Goal: Transaction & Acquisition: Obtain resource

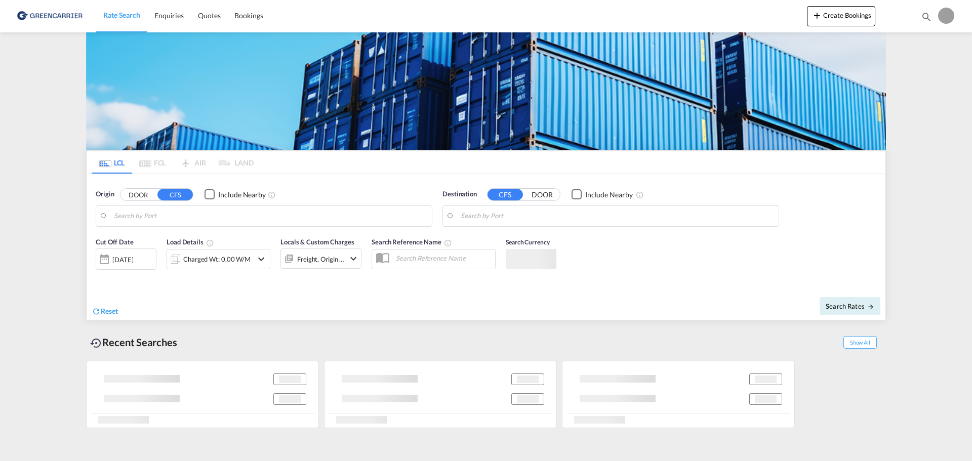
type input "DK-2605, [GEOGRAPHIC_DATA], [GEOGRAPHIC_DATA]"
type input "[GEOGRAPHIC_DATA], THBKK"
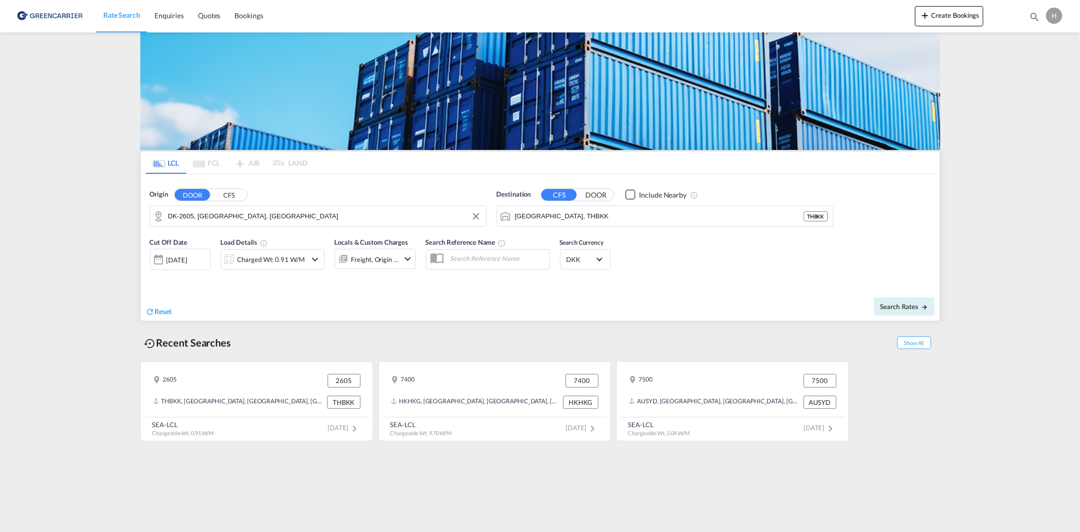
click at [257, 211] on input "DK-2605, [GEOGRAPHIC_DATA], [GEOGRAPHIC_DATA]" at bounding box center [324, 216] width 313 height 15
drag, startPoint x: 188, startPoint y: 240, endPoint x: 287, endPoint y: 235, distance: 98.8
click at [189, 240] on div "[GEOGRAPHIC_DATA], [GEOGRAPHIC_DATA]... , 6700 [GEOGRAPHIC_DATA] DK-6700" at bounding box center [246, 248] width 192 height 38
type input "DK-6700, [GEOGRAPHIC_DATA], Grundtvigs, Jerne, Treenigheds, [GEOGRAPHIC_DATA], …"
click at [598, 191] on button "DOOR" at bounding box center [595, 195] width 35 height 12
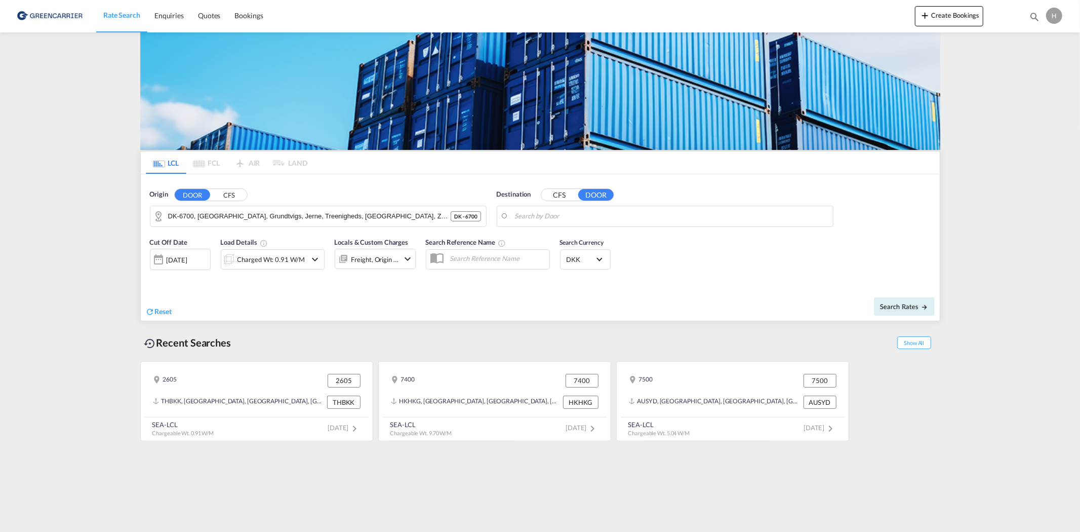
click at [577, 209] on input "Search by Door" at bounding box center [671, 216] width 313 height 15
click at [558, 193] on button "CFS" at bounding box center [558, 195] width 35 height 12
click at [569, 212] on input "Search by Port" at bounding box center [671, 216] width 313 height 15
click at [559, 240] on div "Singapore [GEOGRAPHIC_DATA] [GEOGRAPHIC_DATA]" at bounding box center [593, 244] width 192 height 30
type input "[GEOGRAPHIC_DATA], SGSIN"
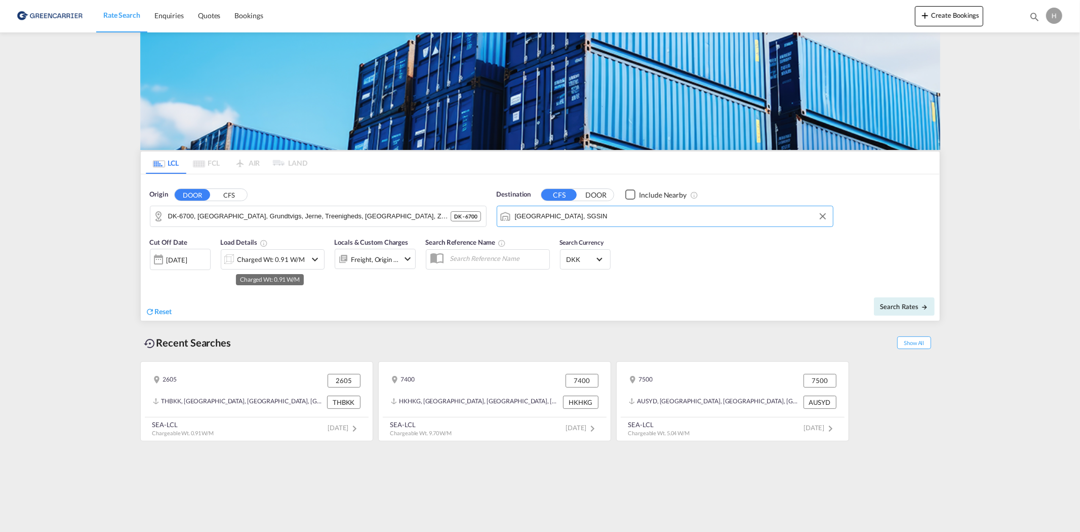
click at [251, 254] on div "Charged Wt: 0.91 W/M" at bounding box center [270, 259] width 67 height 14
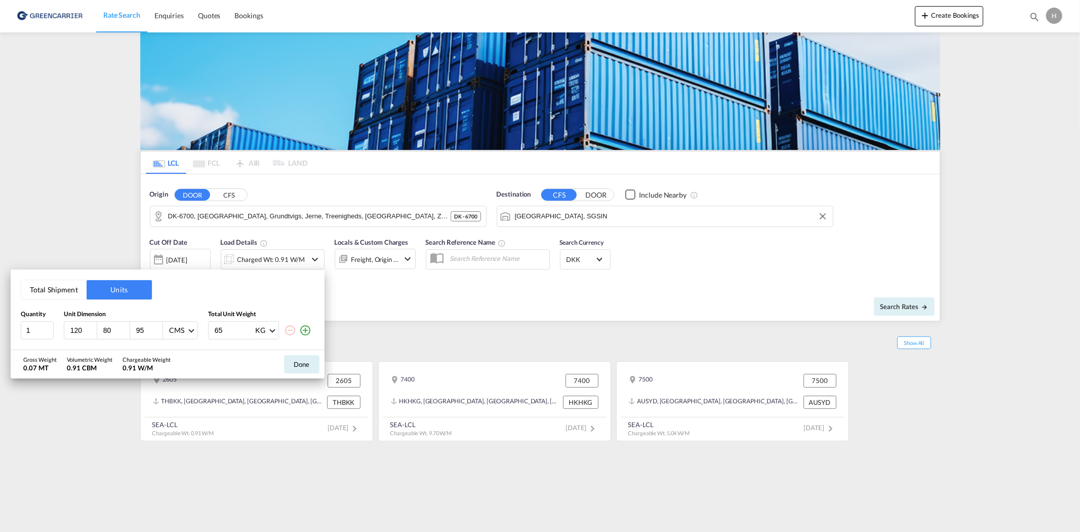
click at [68, 286] on button "Total Shipment" at bounding box center [53, 289] width 65 height 19
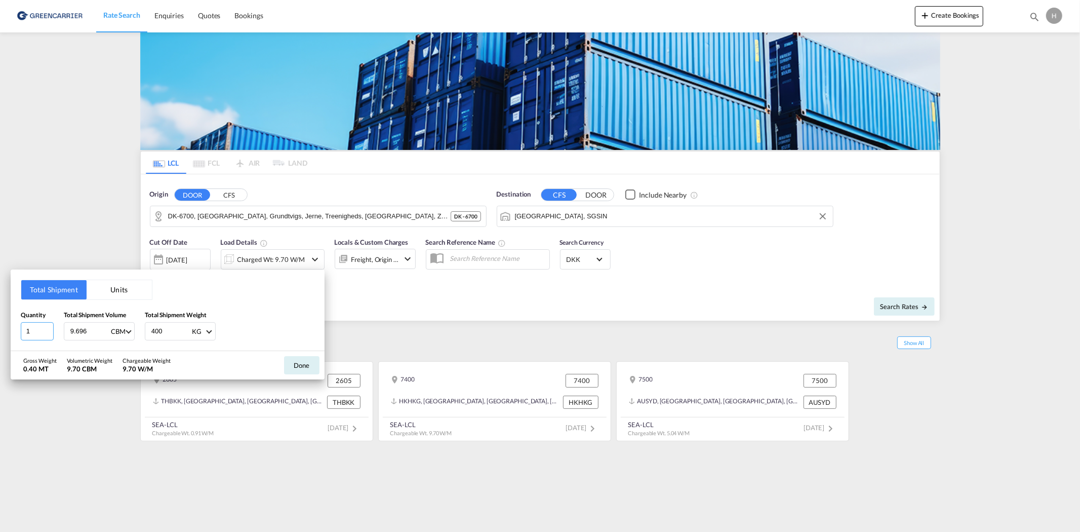
drag, startPoint x: 41, startPoint y: 329, endPoint x: 18, endPoint y: 328, distance: 22.3
click at [18, 328] on div "Total Shipment Units Quantity 1 Total Shipment Volume 9.696 CBM CBM CFT Total S…" at bounding box center [168, 309] width 314 height 81
type input "4"
type input "3.186"
type input "4600"
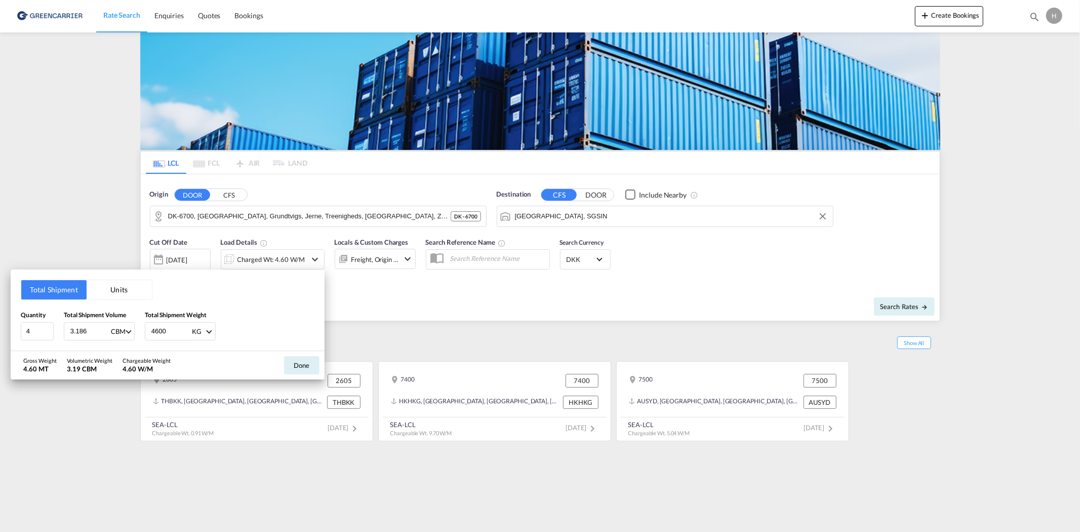
click at [307, 362] on button "Done" at bounding box center [301, 365] width 35 height 18
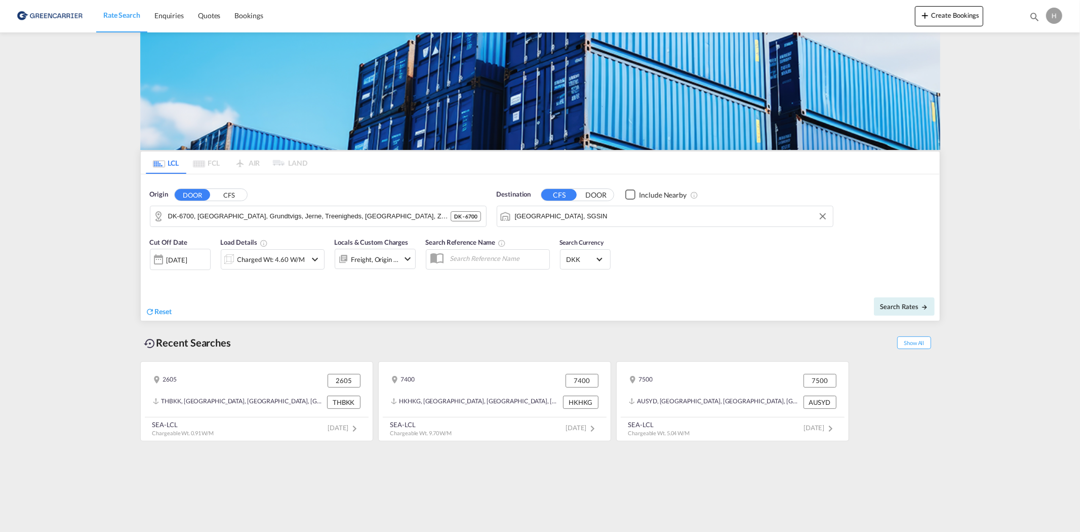
click at [871, 299] on div "Search Rates" at bounding box center [741, 306] width 397 height 29
click at [897, 297] on button "Search Rates" at bounding box center [904, 306] width 61 height 18
type input "6700 to SGSIN / [DATE]"
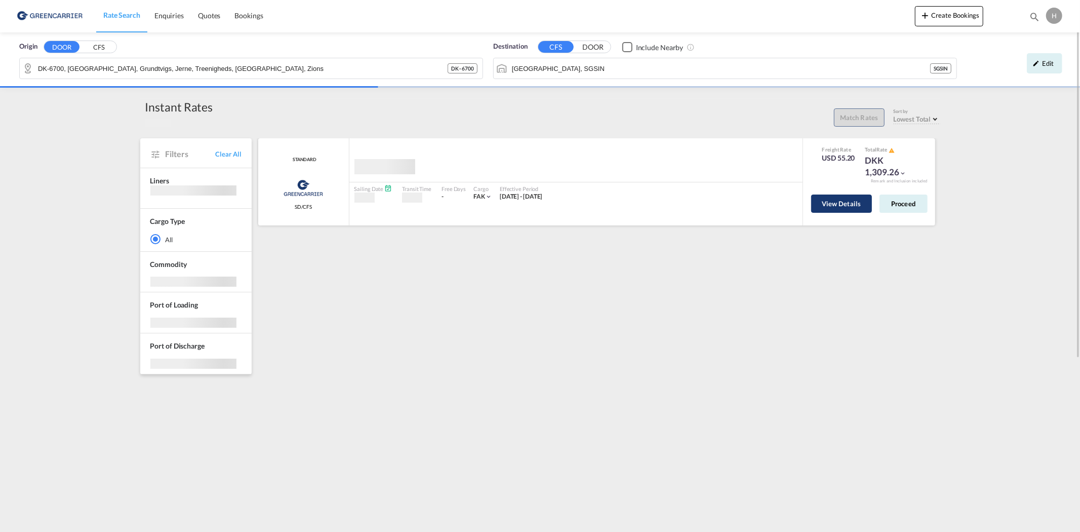
click at [842, 199] on button "View Details" at bounding box center [841, 203] width 61 height 18
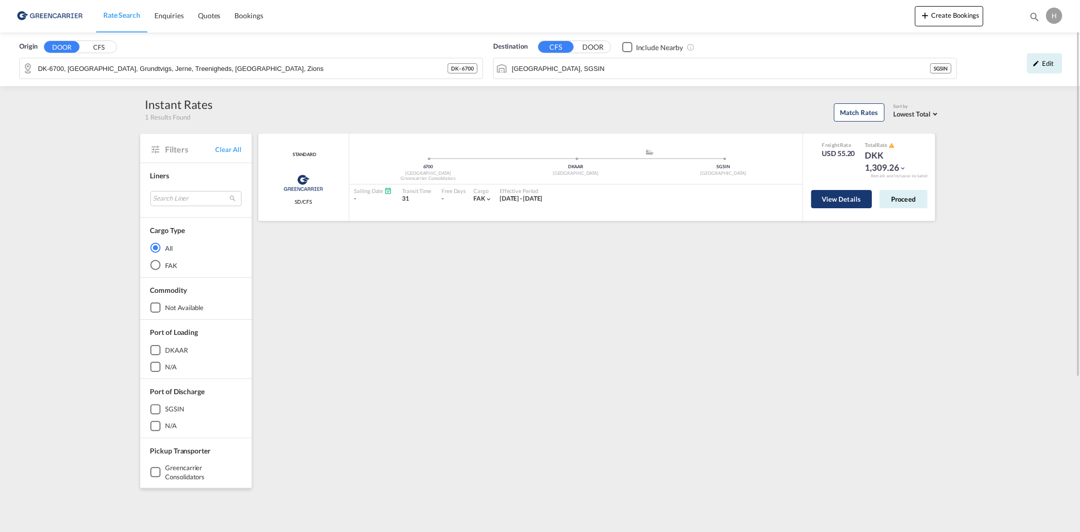
click at [827, 203] on button "View Details" at bounding box center [841, 199] width 61 height 18
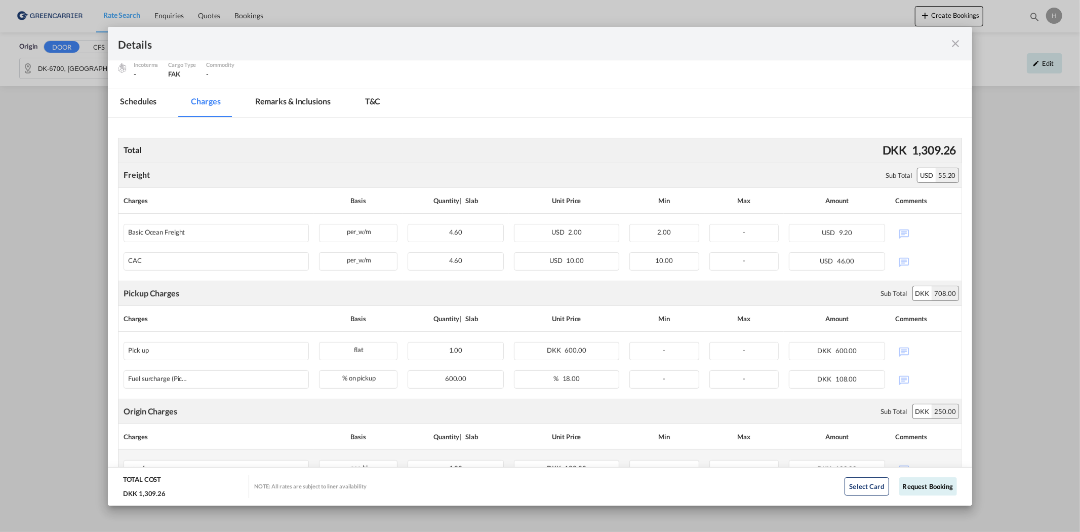
scroll to position [112, 0]
